Goal: Check status

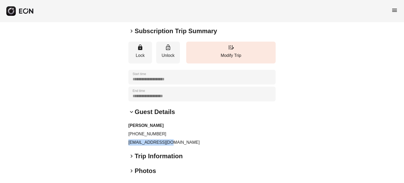
scroll to position [53, 0]
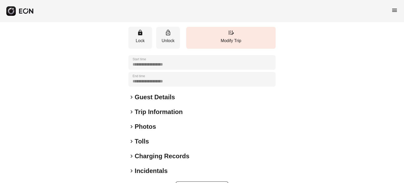
scroll to position [79, 0]
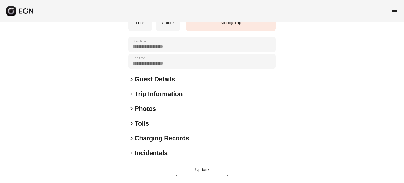
click at [138, 94] on h2 "Trip Information" at bounding box center [159, 94] width 48 height 8
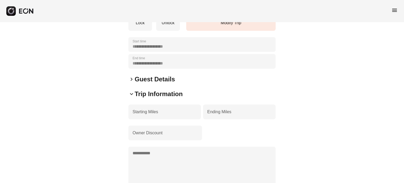
click at [145, 77] on h2 "Guest Details" at bounding box center [155, 79] width 40 height 8
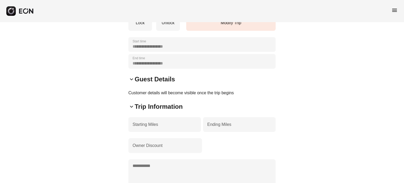
click at [144, 105] on h2 "Trip Information" at bounding box center [159, 106] width 48 height 8
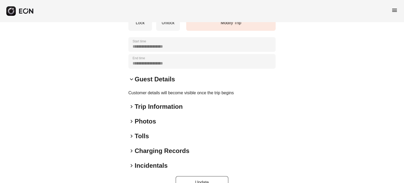
click at [145, 77] on h2 "Guest Details" at bounding box center [155, 79] width 40 height 8
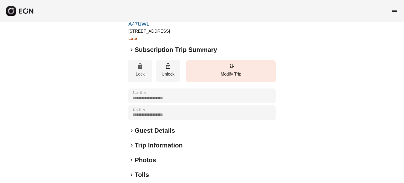
scroll to position [0, 0]
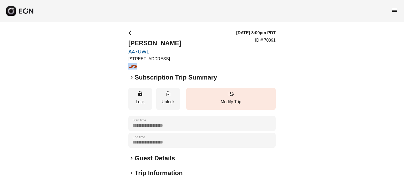
drag, startPoint x: 130, startPoint y: 63, endPoint x: 161, endPoint y: 65, distance: 31.1
click at [161, 65] on h3 "Late" at bounding box center [154, 66] width 53 height 6
click at [164, 64] on h3 "Late" at bounding box center [154, 66] width 53 height 6
